Goal: Task Accomplishment & Management: Complete application form

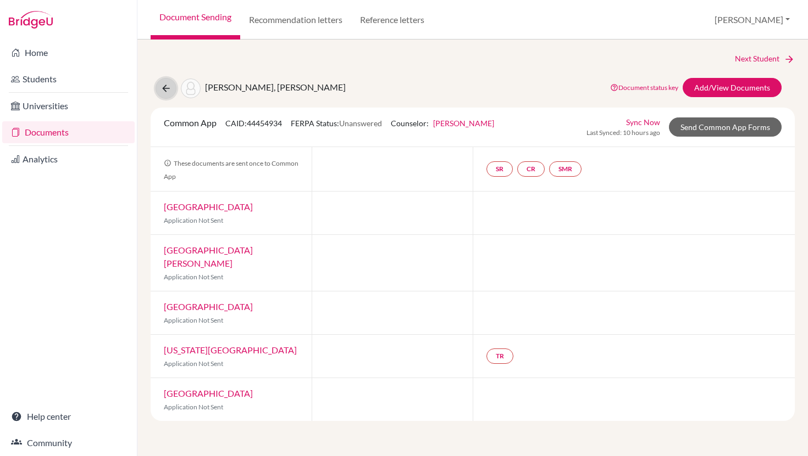
click at [170, 90] on icon at bounding box center [165, 88] width 11 height 11
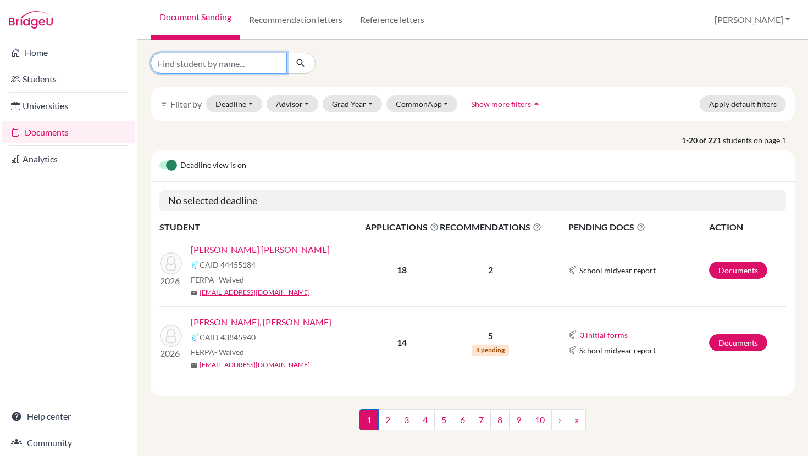
click at [207, 62] on input "Find student by name..." at bounding box center [219, 63] width 136 height 21
type input "[PERSON_NAME]"
click button "submit" at bounding box center [300, 63] width 29 height 21
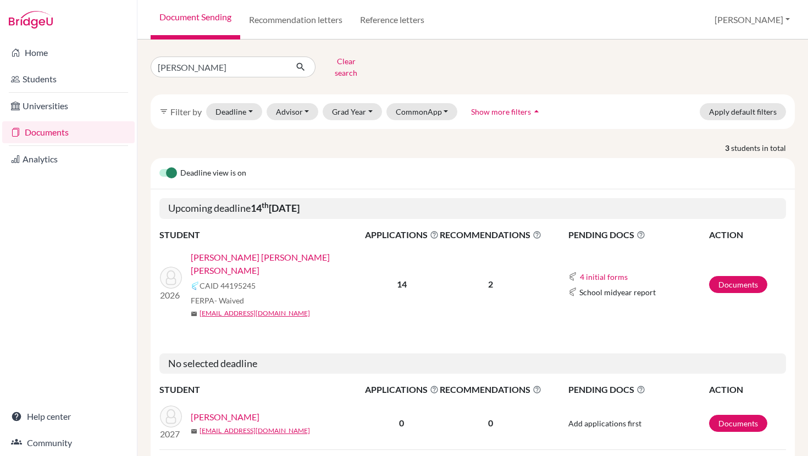
click at [257, 251] on link "[PERSON_NAME] [PERSON_NAME] [PERSON_NAME]" at bounding box center [281, 264] width 181 height 26
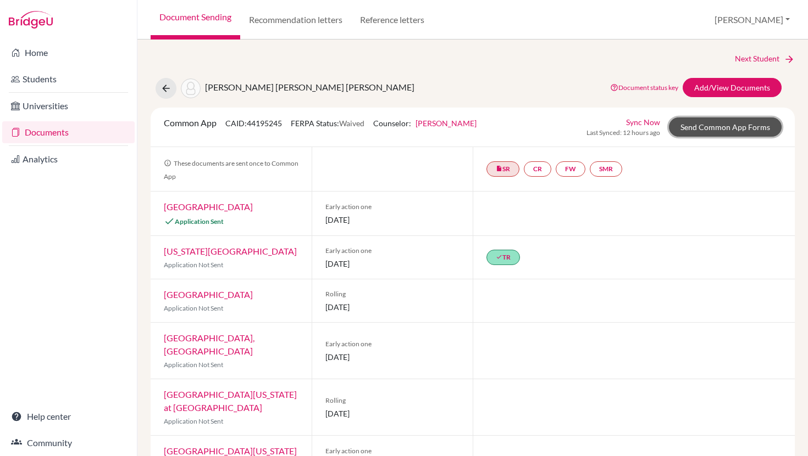
click at [726, 122] on link "Send Common App Forms" at bounding box center [725, 127] width 113 height 19
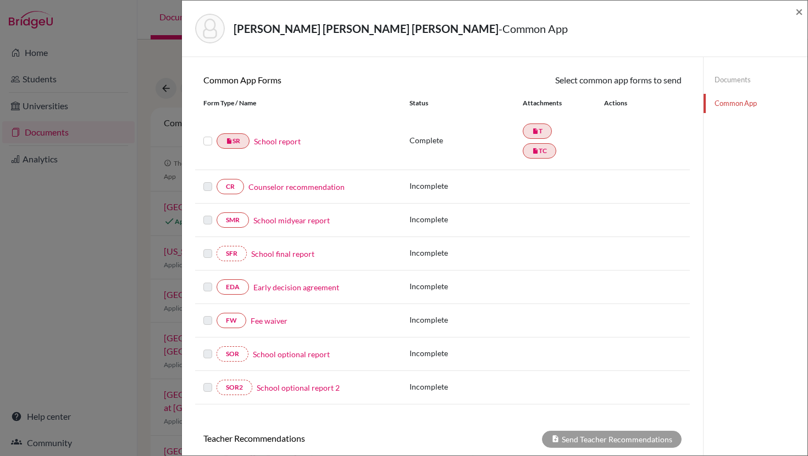
scroll to position [294, 0]
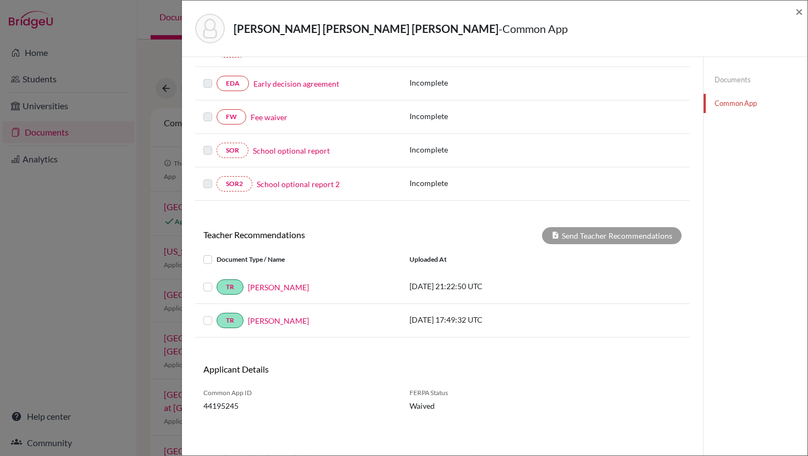
click at [216, 253] on label at bounding box center [216, 253] width 0 height 0
click at [0, 0] on input "checkbox" at bounding box center [0, 0] width 0 height 0
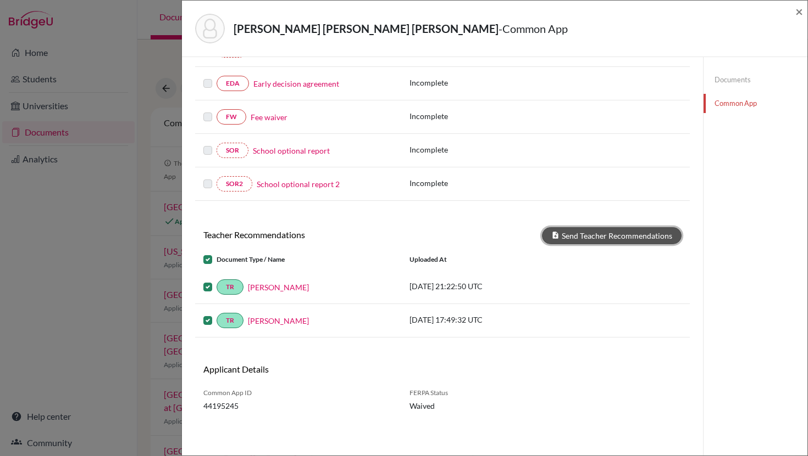
click at [608, 235] on button "Send Teacher Recommendations" at bounding box center [612, 235] width 140 height 17
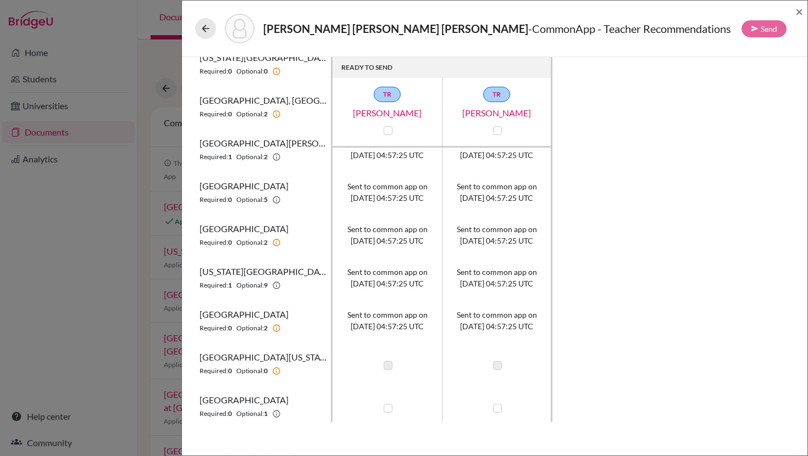
scroll to position [325, 0]
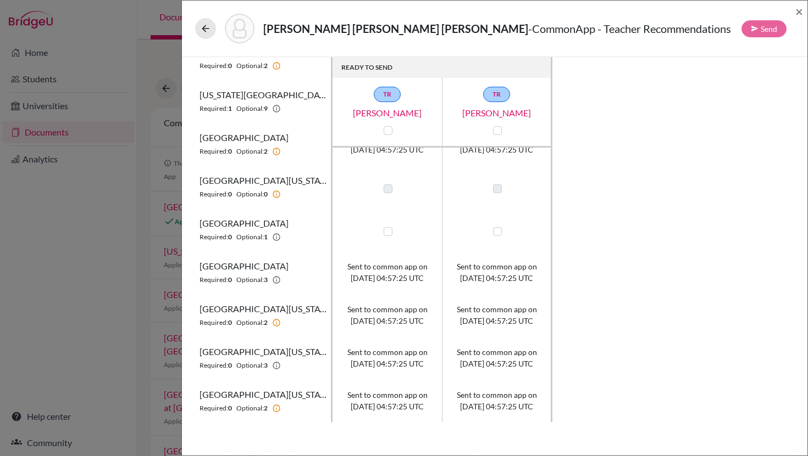
click at [498, 232] on label at bounding box center [497, 231] width 9 height 9
click at [498, 232] on input "checkbox" at bounding box center [494, 230] width 9 height 11
checkbox input "true"
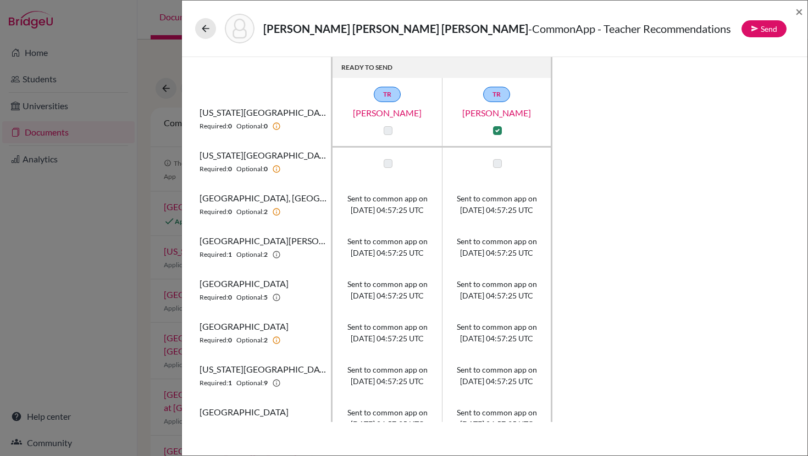
scroll to position [0, 0]
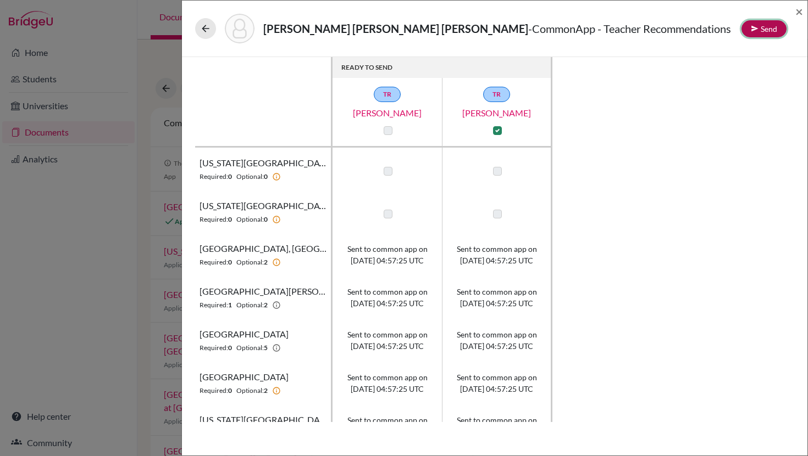
click at [764, 25] on button "Send" at bounding box center [763, 28] width 45 height 17
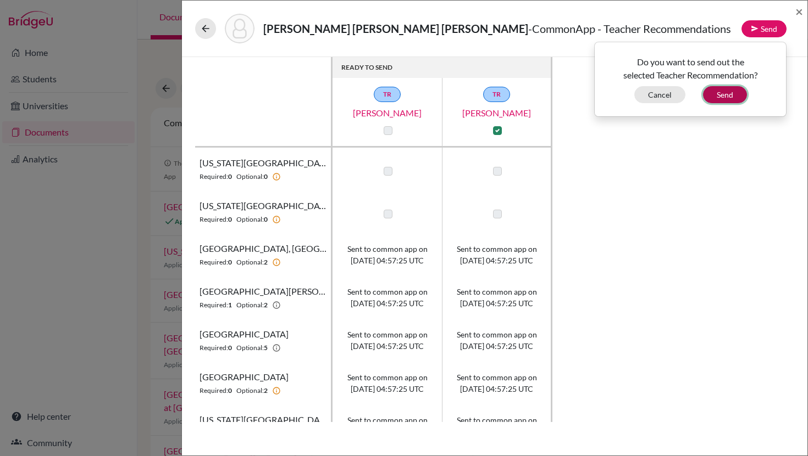
click at [721, 97] on button "Send" at bounding box center [725, 94] width 44 height 17
checkbox input "false"
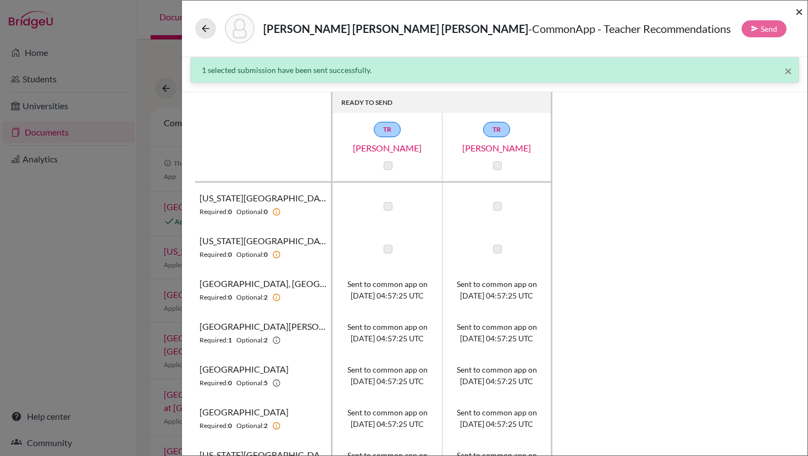
click at [798, 11] on span "×" at bounding box center [799, 11] width 8 height 16
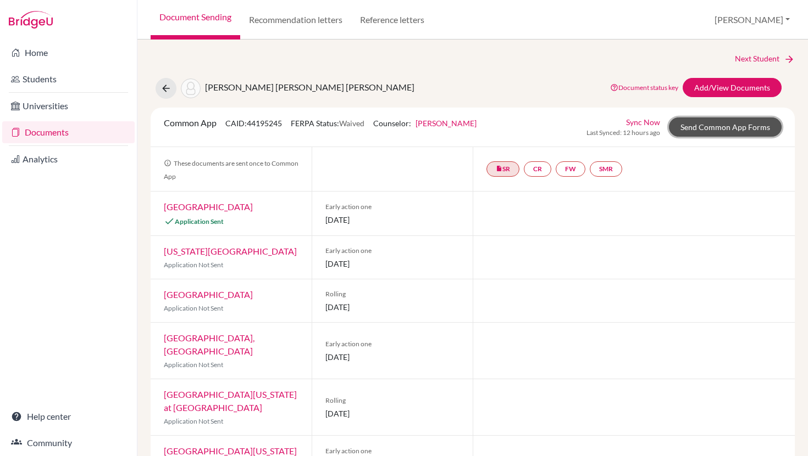
click at [721, 123] on link "Send Common App Forms" at bounding box center [725, 127] width 113 height 19
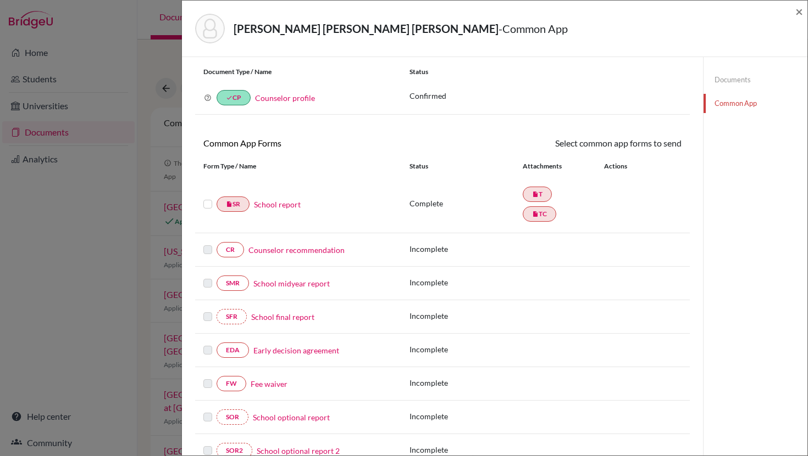
scroll to position [294, 0]
